Goal: Task Accomplishment & Management: Manage account settings

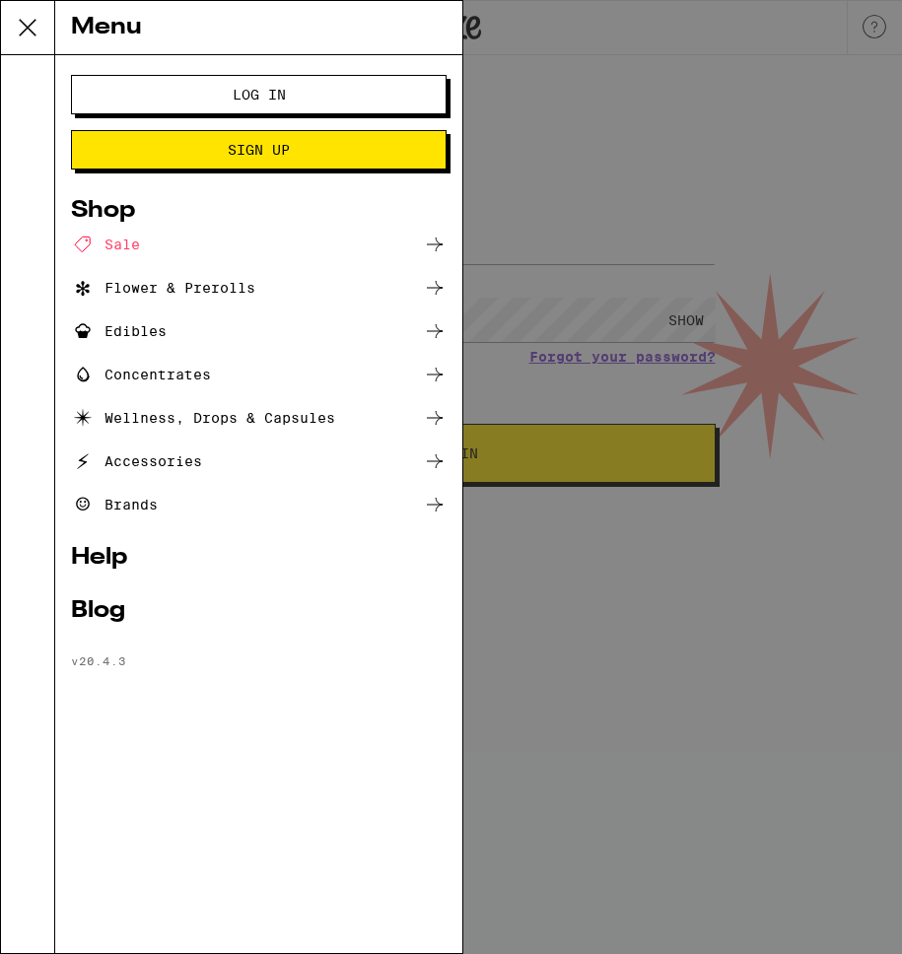
type input "[EMAIL_ADDRESS][DOMAIN_NAME]"
click at [280, 89] on span "Log In" at bounding box center [259, 95] width 53 height 14
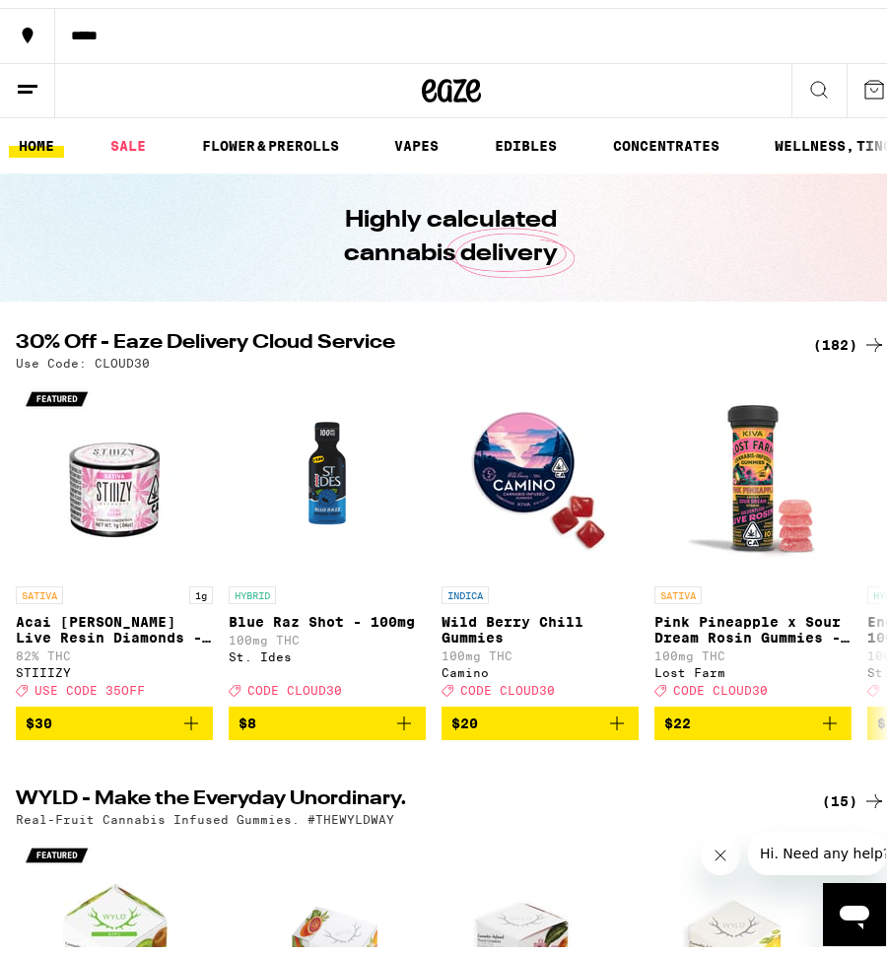
click at [35, 84] on icon at bounding box center [28, 82] width 24 height 24
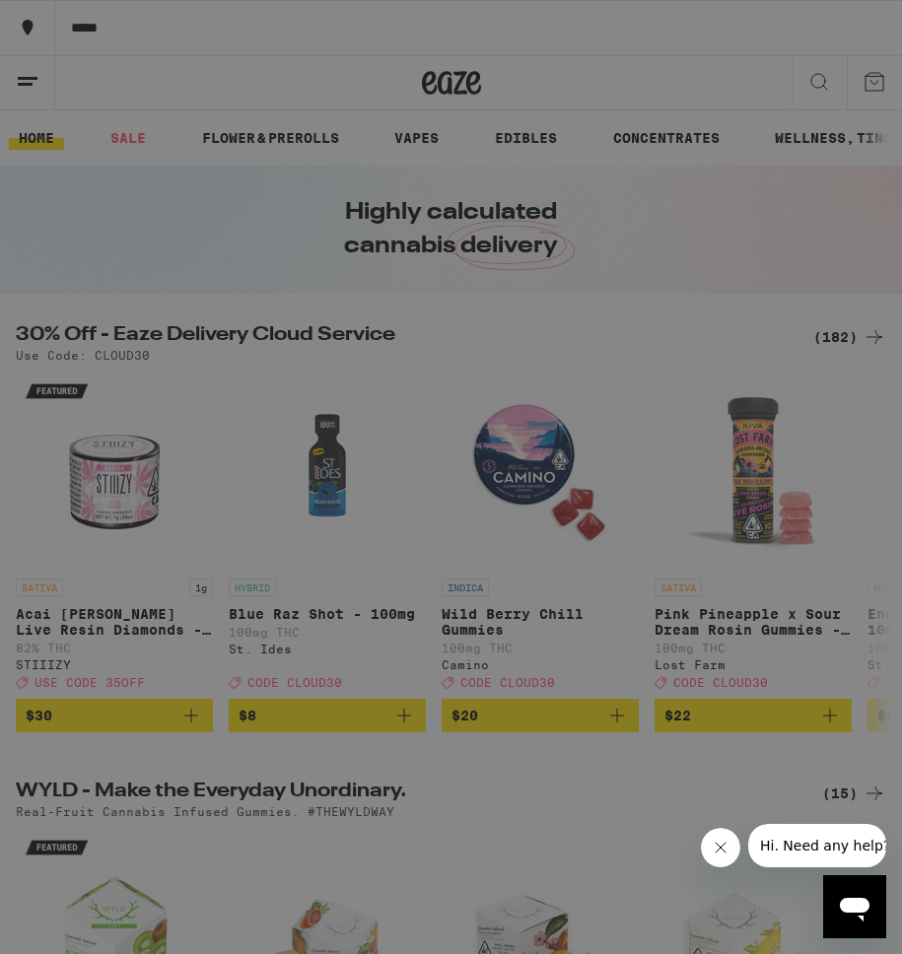
click at [140, 669] on link "Account" at bounding box center [259, 680] width 376 height 24
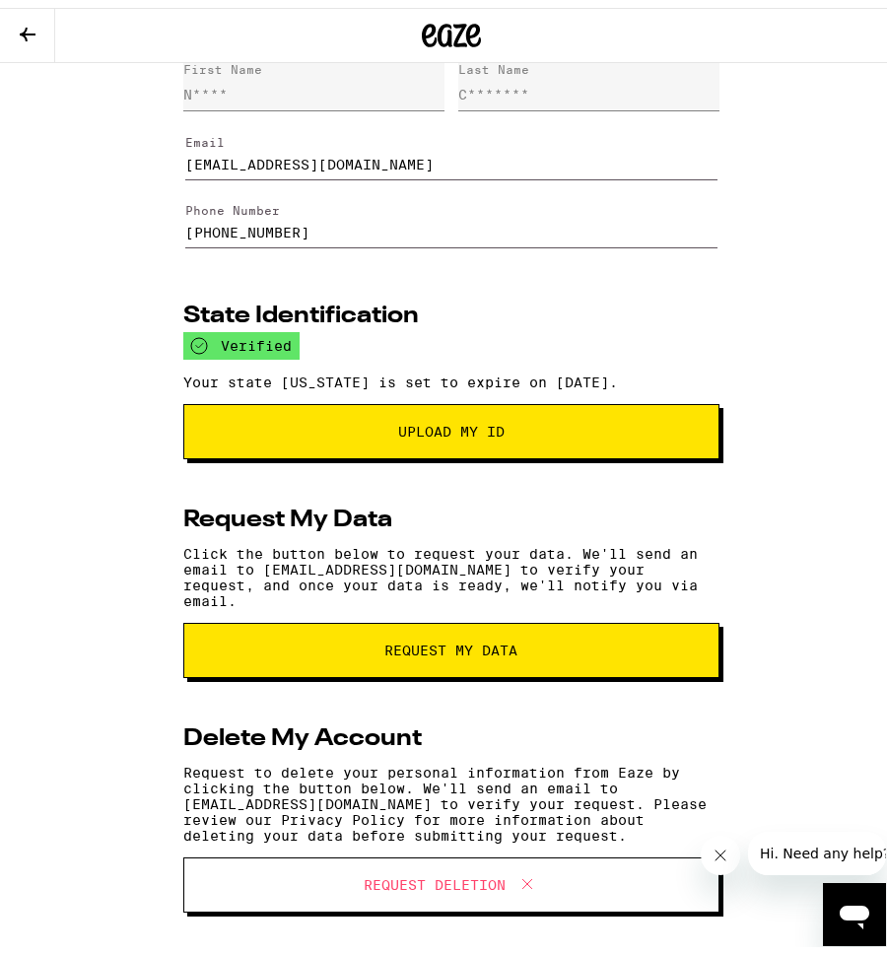
click at [471, 880] on span "Request Deletion" at bounding box center [435, 878] width 142 height 14
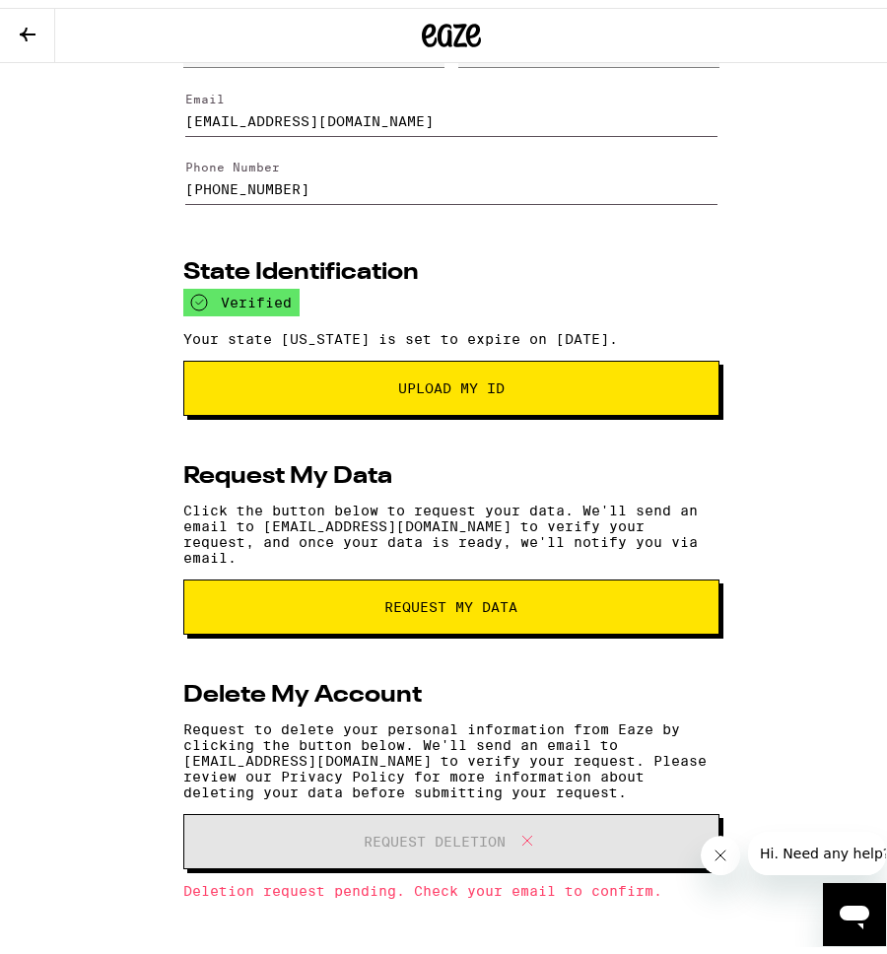
scroll to position [120, 0]
click at [28, 29] on icon at bounding box center [28, 27] width 24 height 24
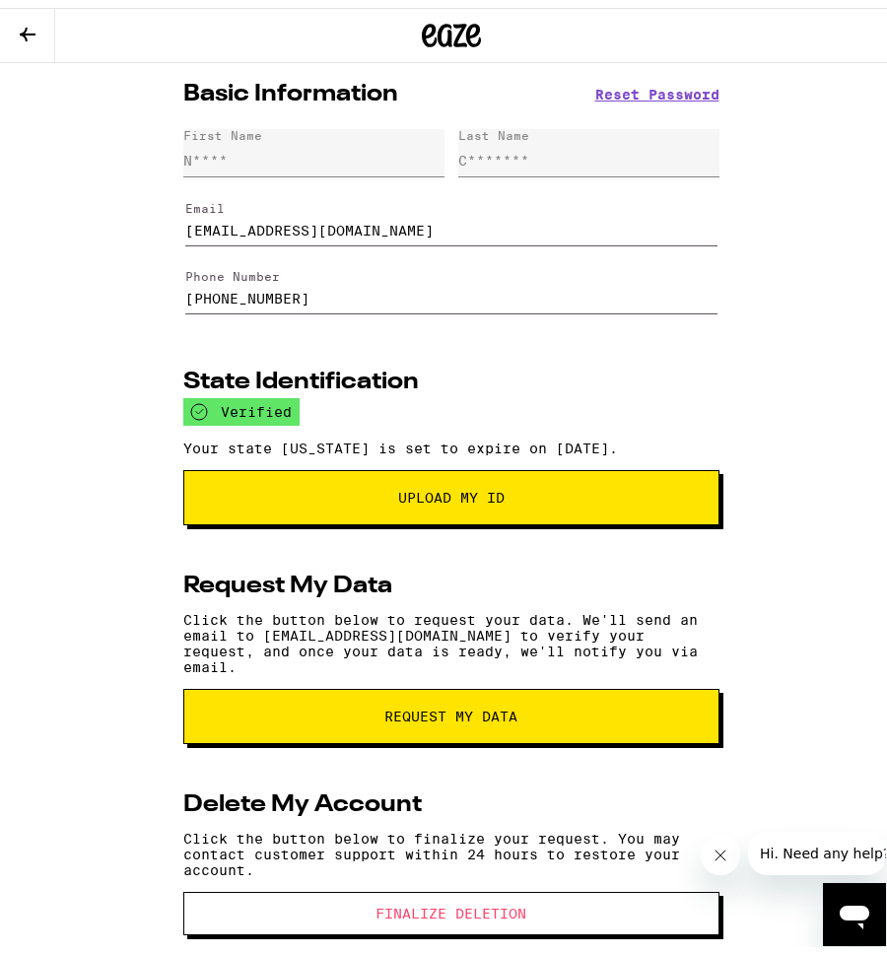
click at [529, 913] on span "Finalize Deletion" at bounding box center [451, 906] width 377 height 14
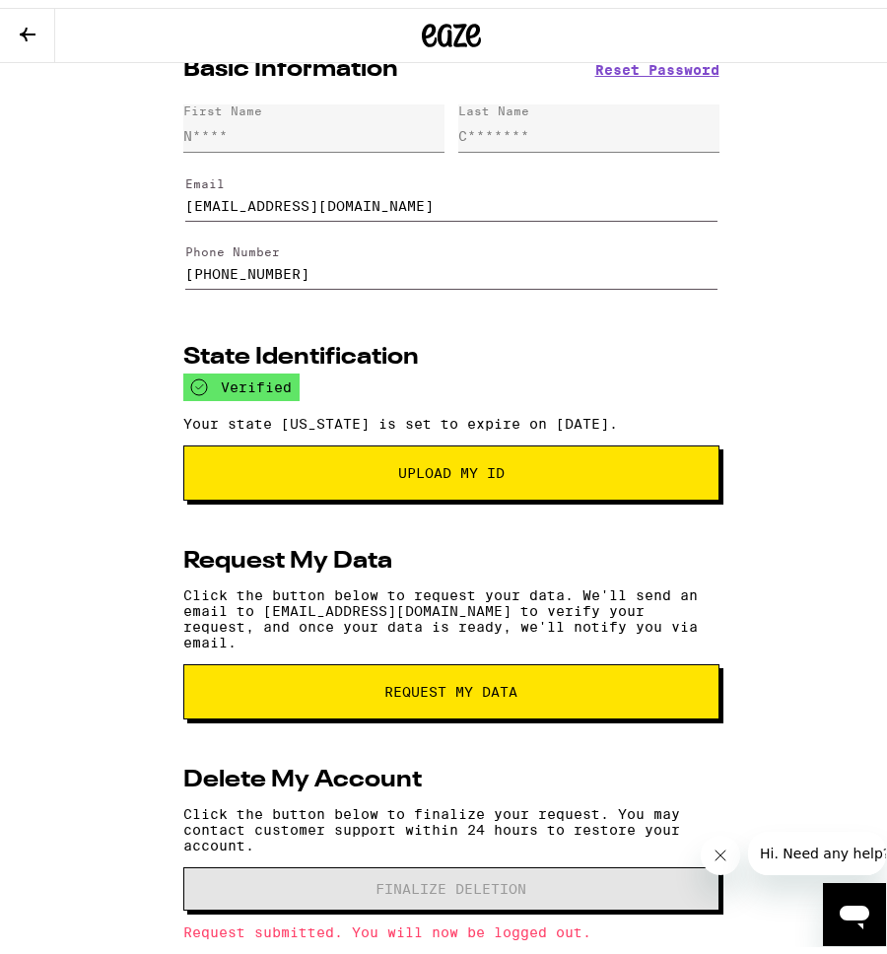
scroll to position [73, 0]
